Goal: Find contact information: Find contact information

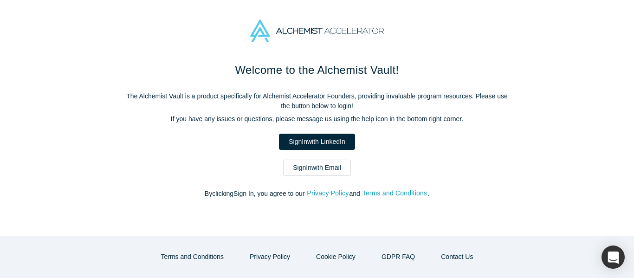
click at [330, 173] on link "Sign In with Email" at bounding box center [317, 168] width 68 height 16
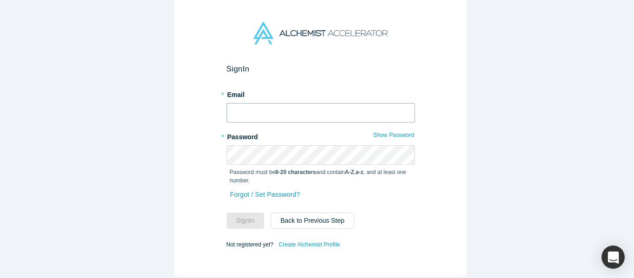
click at [280, 114] on input "text" at bounding box center [321, 112] width 188 height 19
type input "mich@alchemistaccelerator.com"
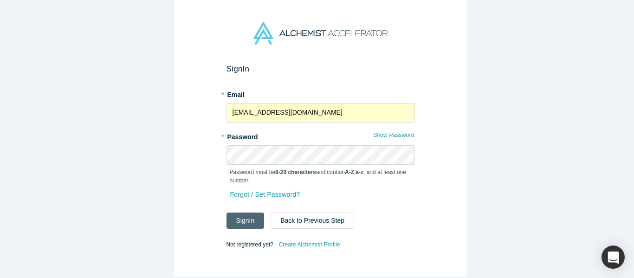
click at [246, 218] on button "Sign In" at bounding box center [246, 221] width 38 height 16
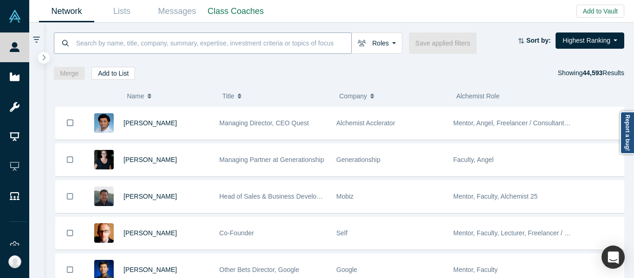
click at [195, 41] on input at bounding box center [213, 43] width 276 height 22
paste input "Katinka Harsányi"
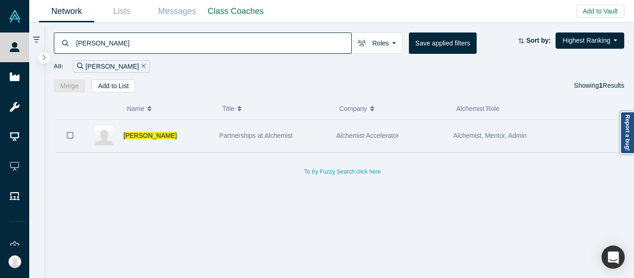
type input "Katinka Harsányi"
click at [290, 136] on span "Partnerships at Alchemist" at bounding box center [256, 135] width 73 height 7
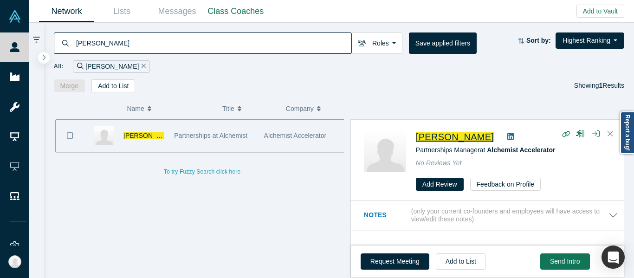
click at [468, 137] on span "Katinka Harsányi" at bounding box center [455, 137] width 78 height 10
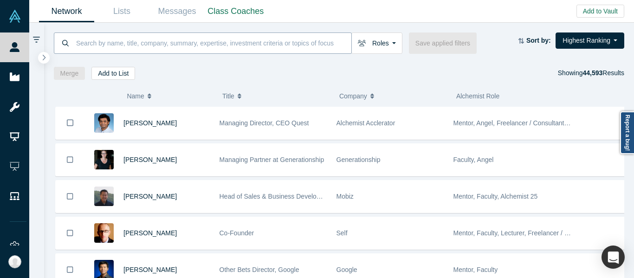
click at [201, 43] on input at bounding box center [213, 43] width 276 height 22
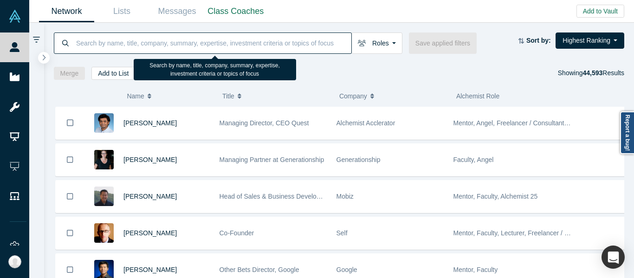
paste input "[PERSON_NAME][EMAIL_ADDRESS][DOMAIN_NAME]"
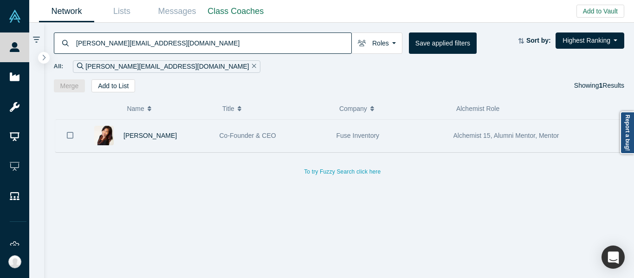
type input "[PERSON_NAME][EMAIL_ADDRESS][DOMAIN_NAME]"
click at [297, 127] on div "Co-Founder & CEO" at bounding box center [273, 136] width 107 height 32
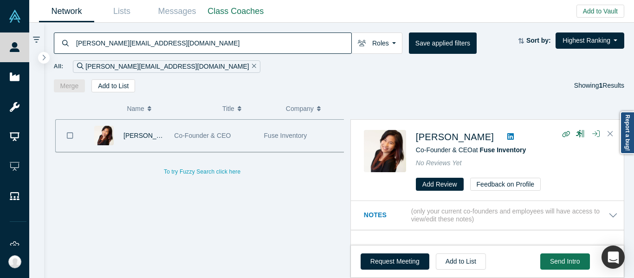
scroll to position [46, 0]
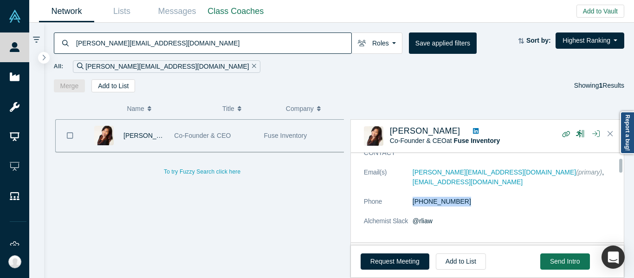
drag, startPoint x: 475, startPoint y: 198, endPoint x: 411, endPoint y: 193, distance: 63.8
click at [411, 195] on dl "Email(s) rachel@fuseinventory.com (primary) , rliaw@alumni.stanford.edu Phone (…" at bounding box center [491, 202] width 254 height 68
copy dl "(808) 398-2520"
